Goal: Navigation & Orientation: Find specific page/section

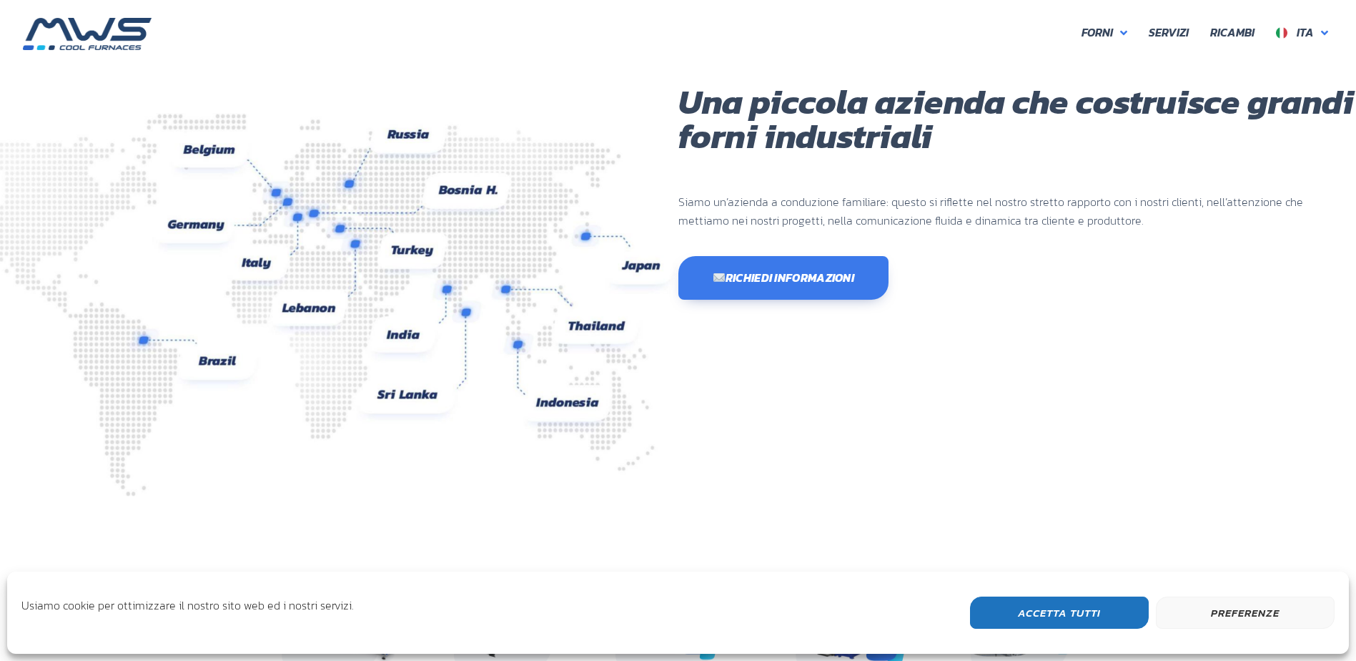
scroll to position [380, 858]
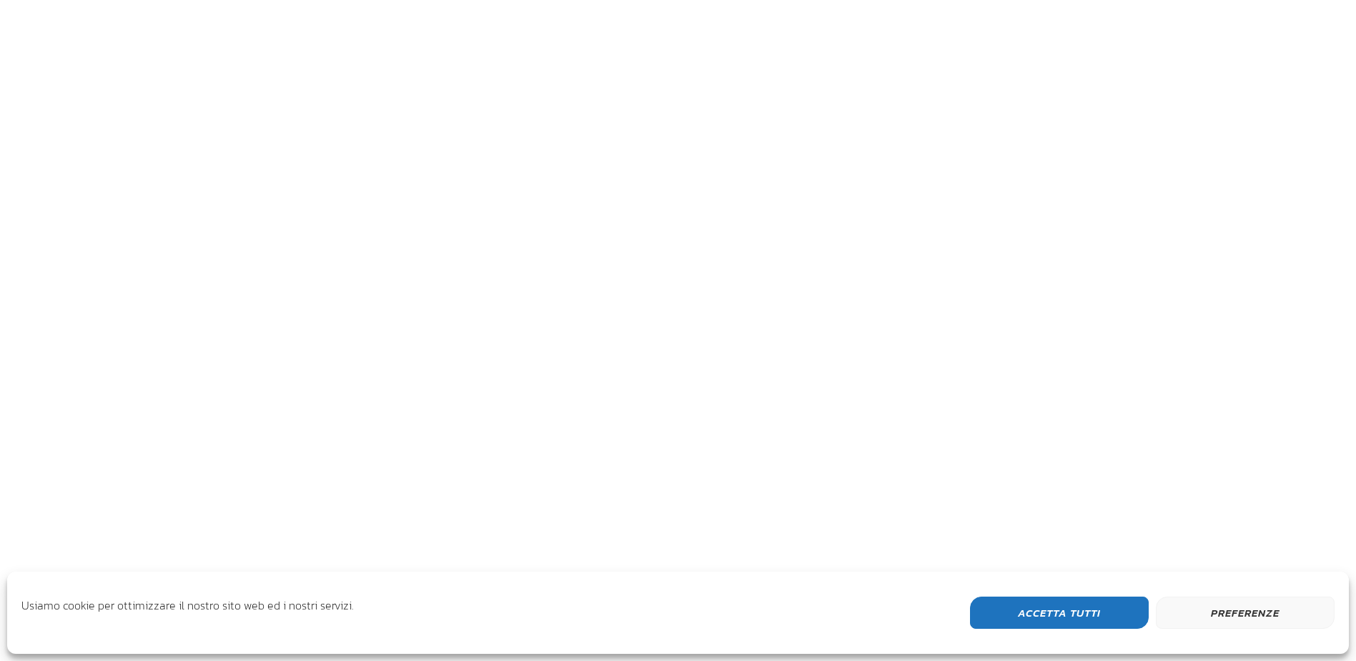
scroll to position [380, 858]
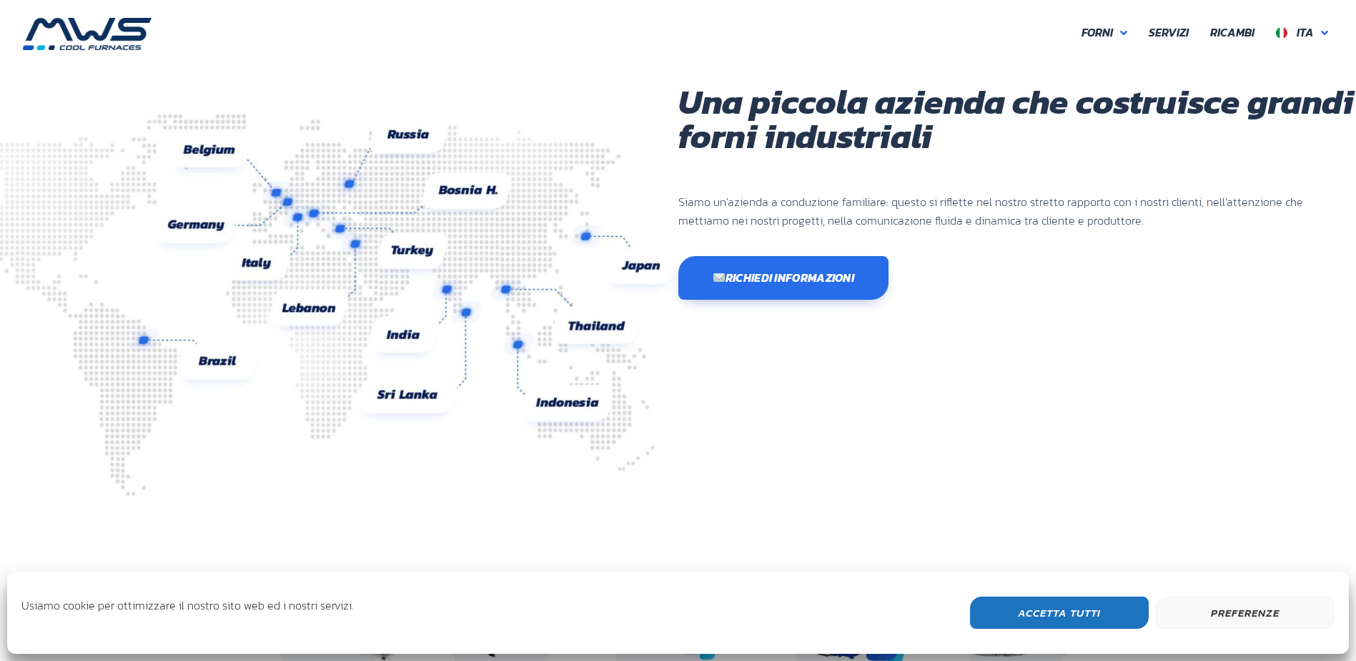
click at [1044, 614] on button "Accetta Tutti" at bounding box center [1059, 612] width 179 height 32
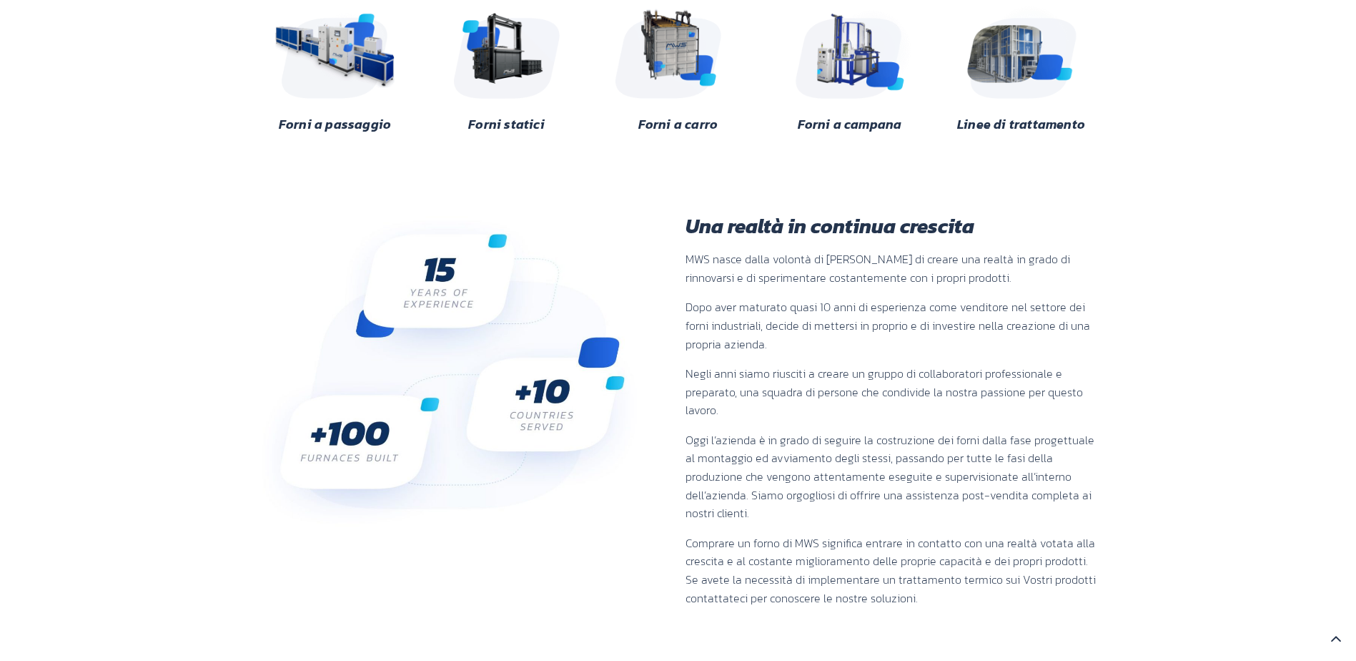
scroll to position [0, 0]
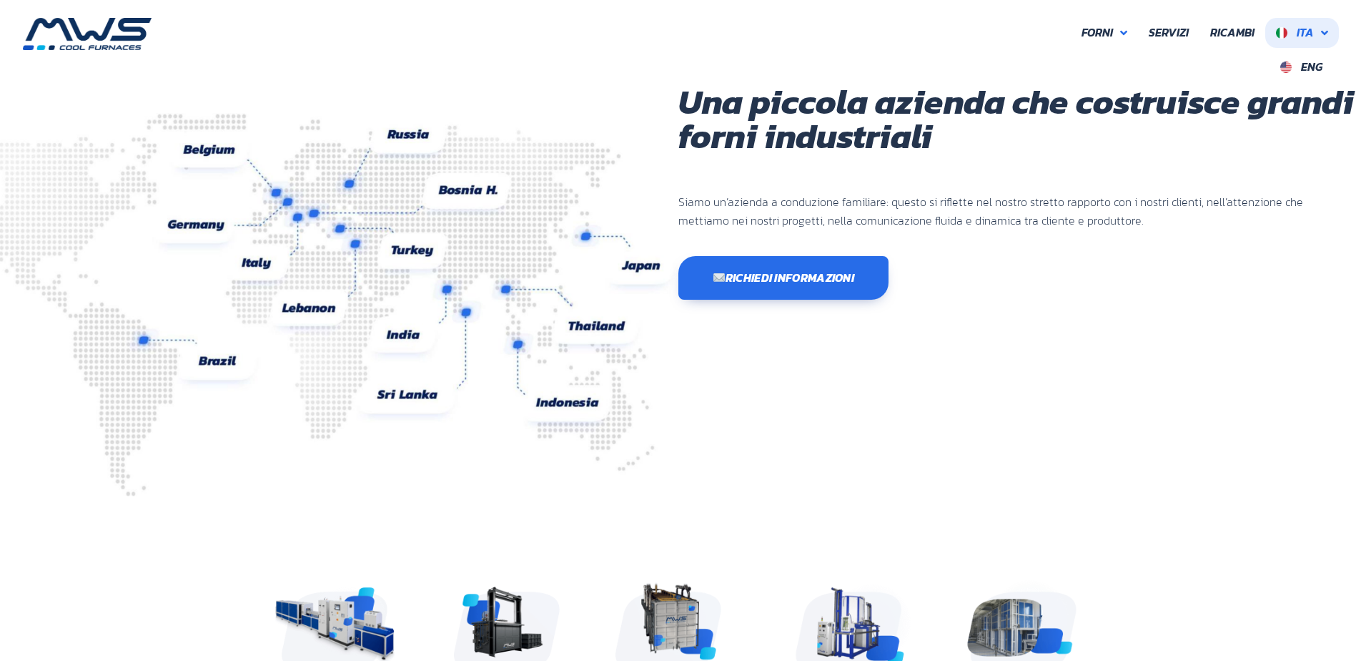
click at [1308, 36] on span "Ita" at bounding box center [1305, 32] width 17 height 17
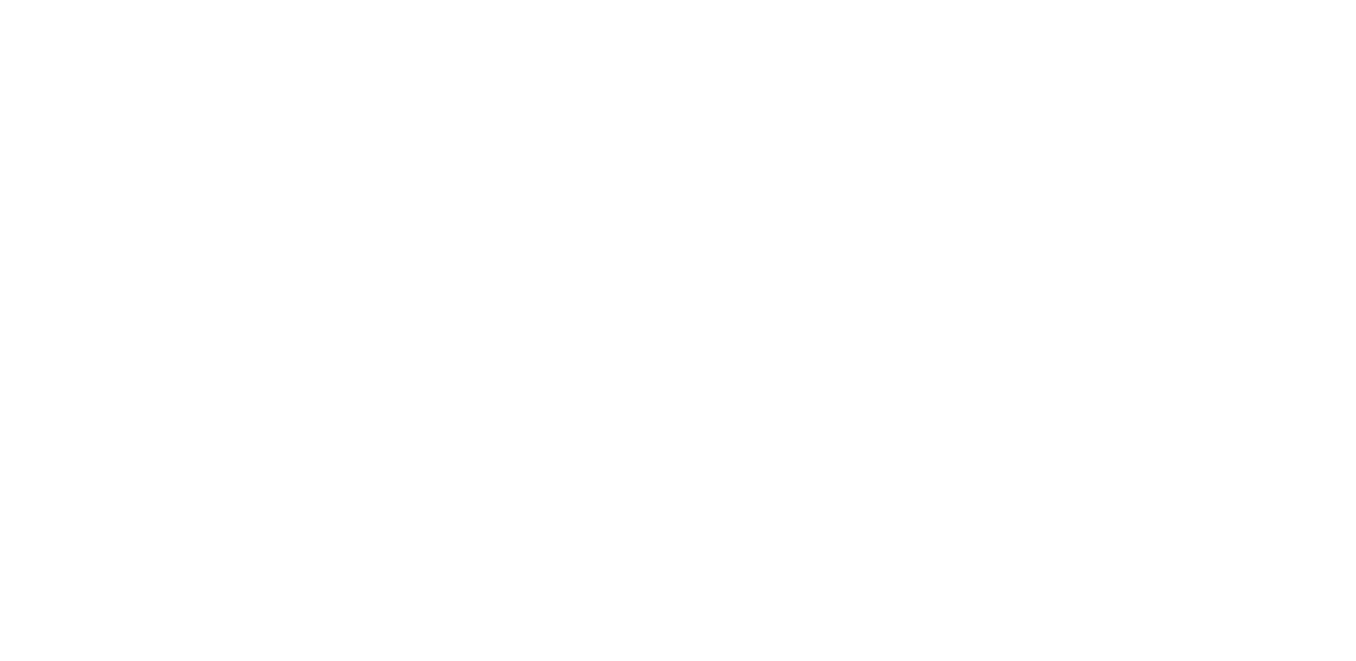
scroll to position [380, 858]
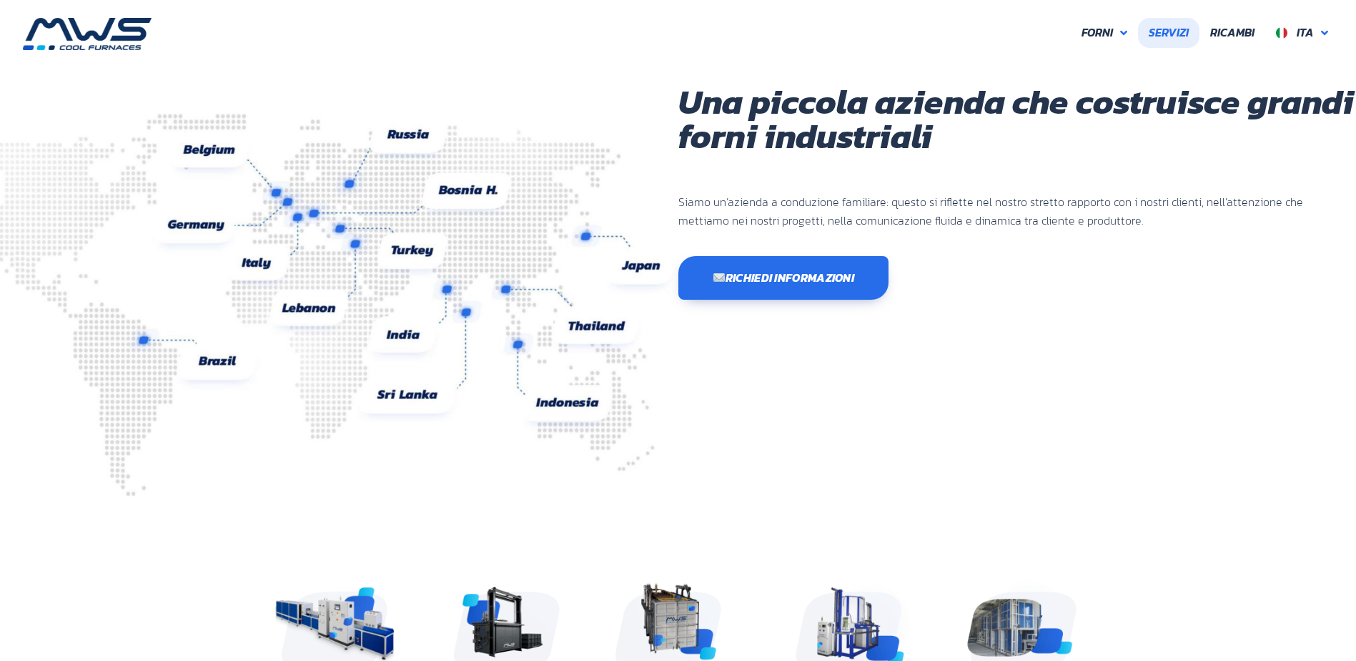
click at [1185, 39] on span "Servizi" at bounding box center [1169, 33] width 40 height 19
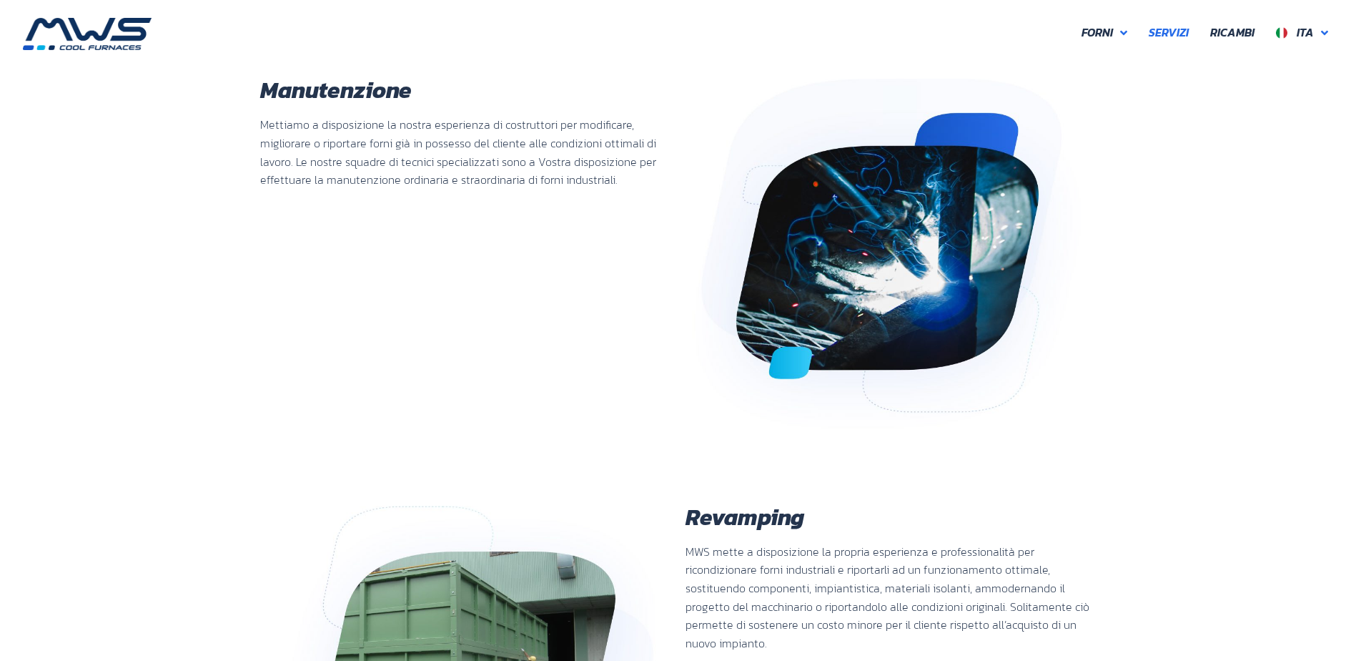
click at [119, 32] on img at bounding box center [87, 34] width 129 height 32
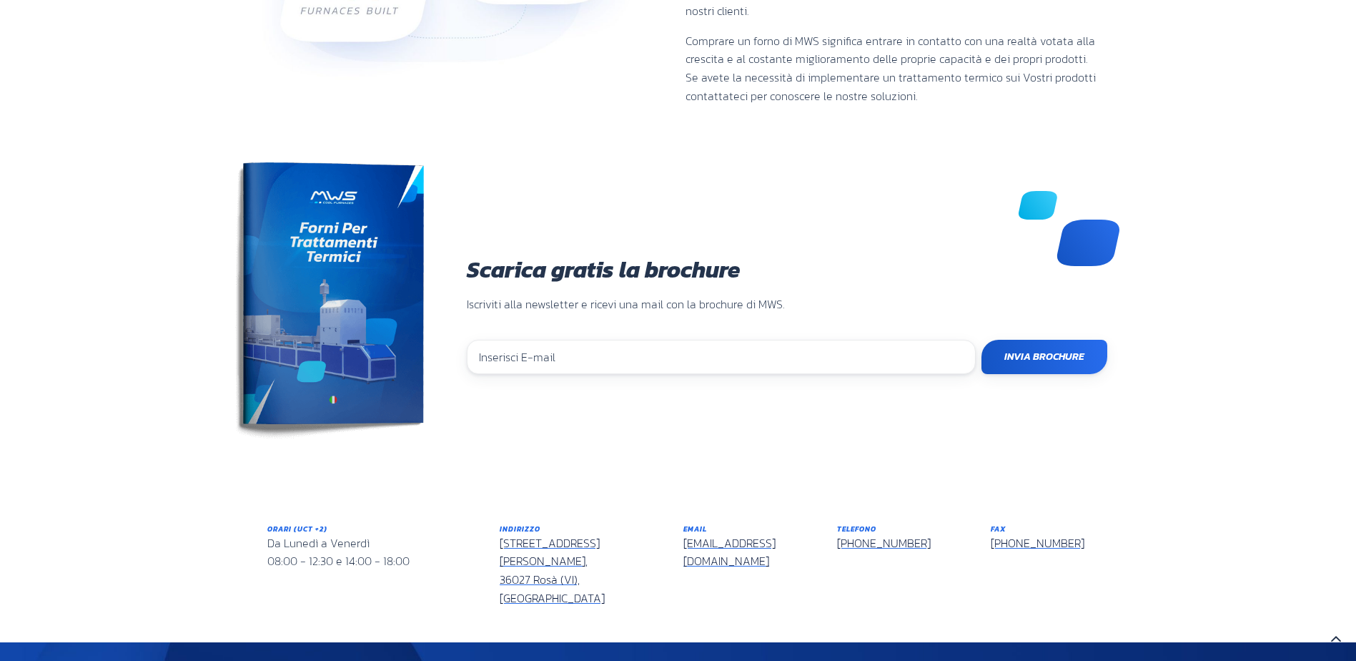
scroll to position [1145, 0]
